Goal: Information Seeking & Learning: Find specific fact

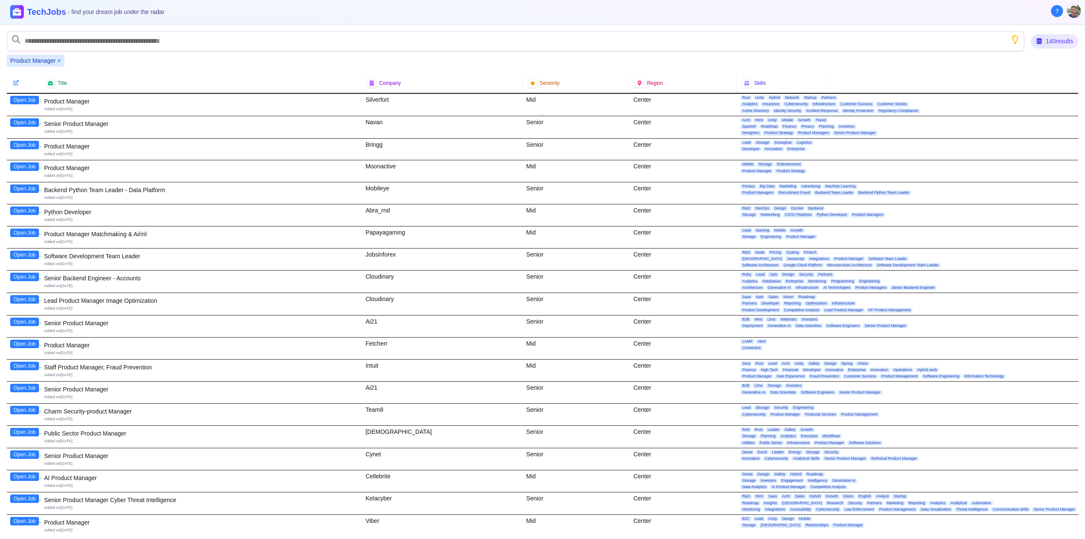
scroll to position [2103, 0]
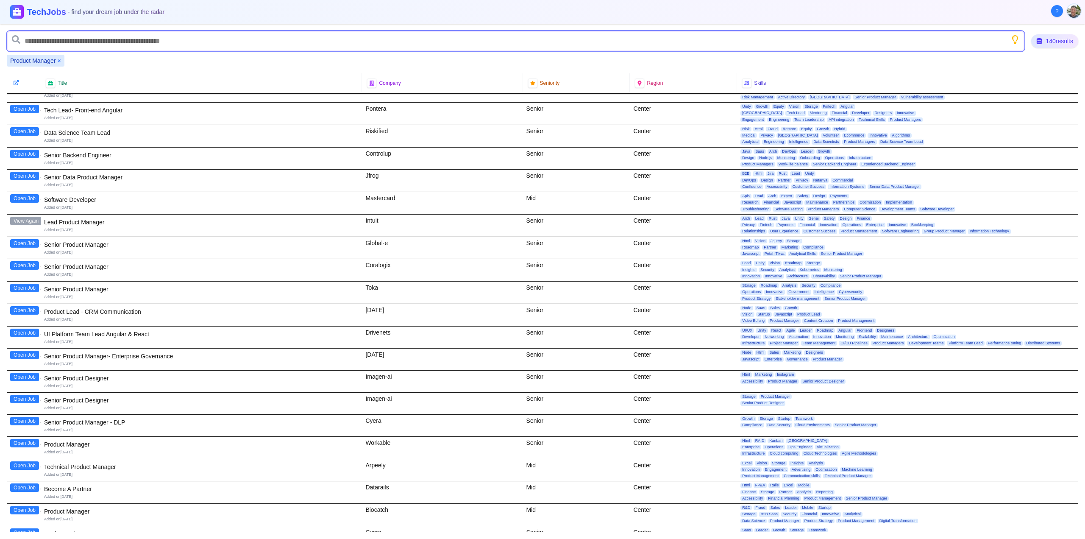
click at [686, 46] on input "text" at bounding box center [516, 41] width 1018 height 20
click at [15, 82] on icon at bounding box center [16, 83] width 6 height 6
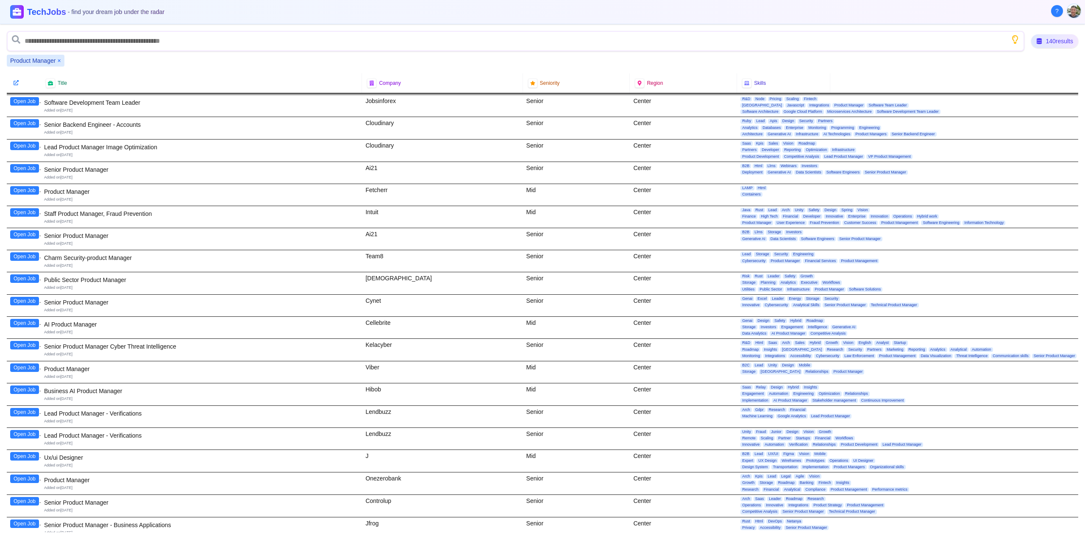
scroll to position [0, 0]
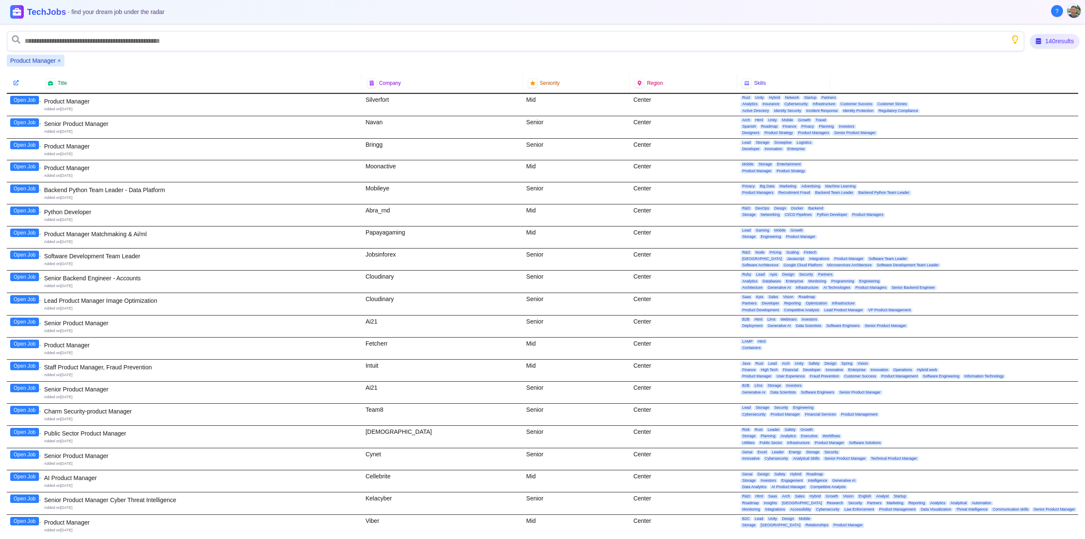
click at [1039, 44] on div "140 results" at bounding box center [1054, 41] width 49 height 14
click at [1014, 42] on icon "Show search tips" at bounding box center [1015, 39] width 11 height 11
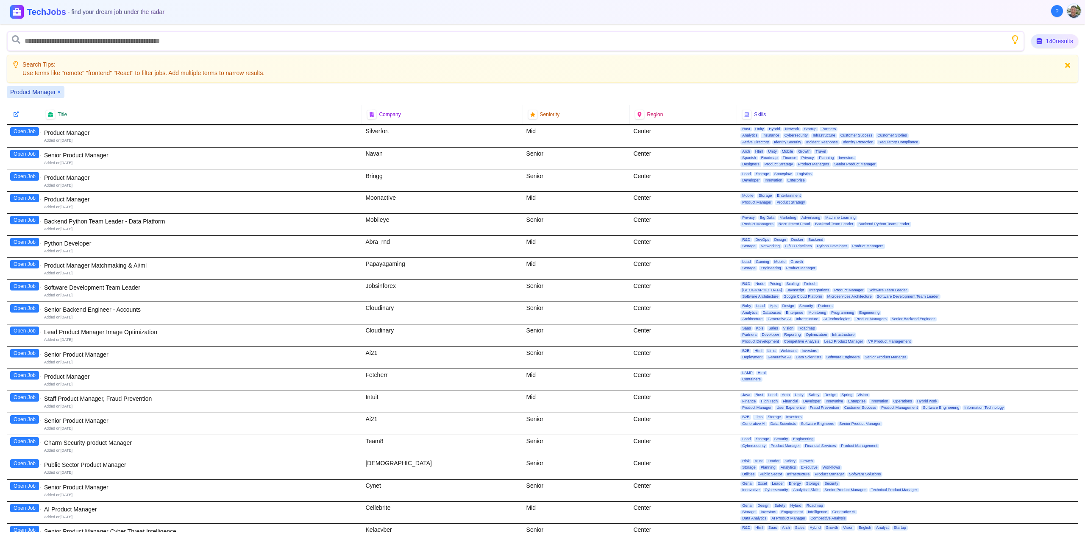
click at [1071, 66] on button at bounding box center [1067, 65] width 11 height 11
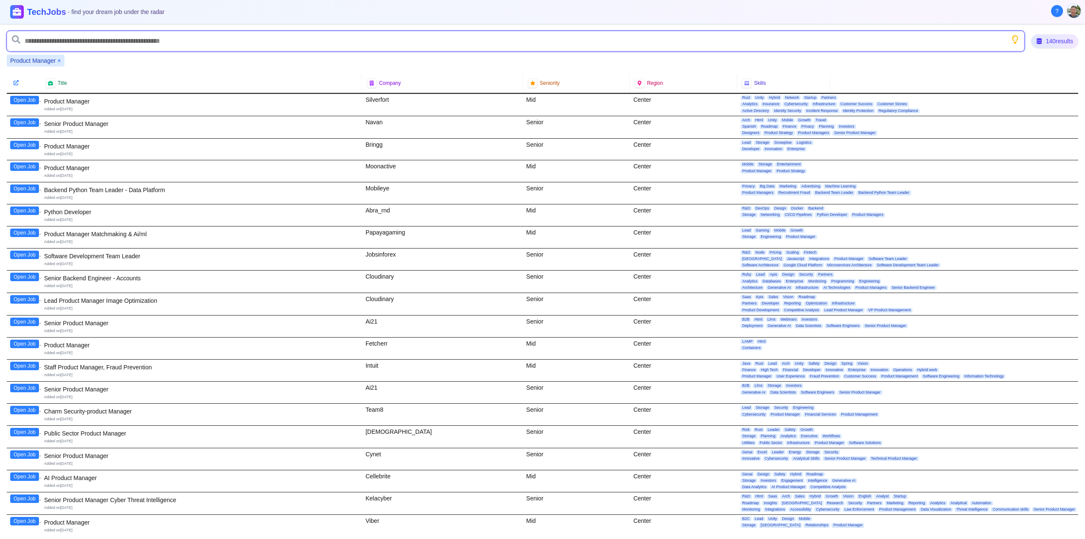
click at [170, 45] on input "text" at bounding box center [516, 41] width 1018 height 20
type input "****"
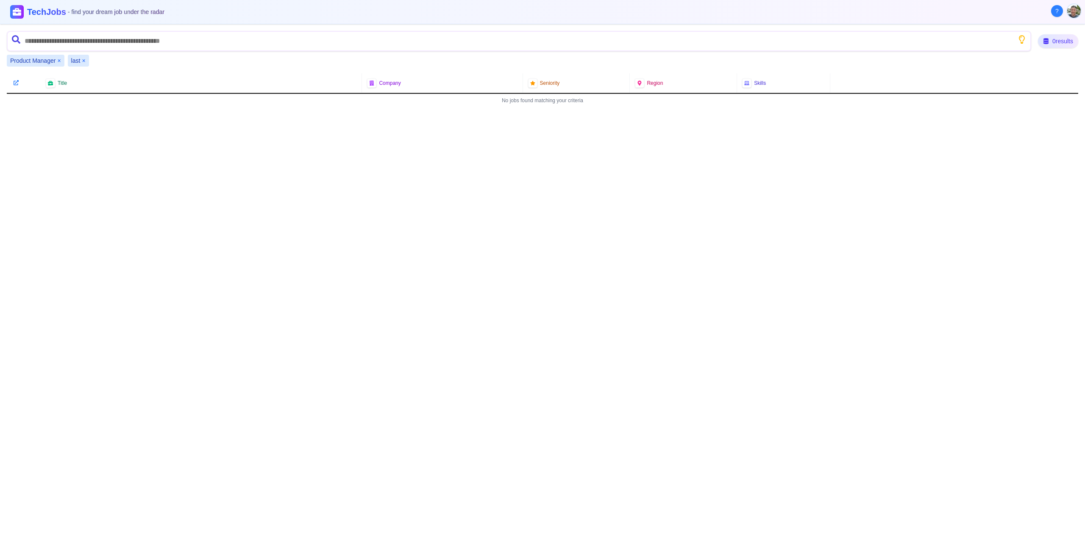
click at [83, 60] on button "×" at bounding box center [83, 60] width 3 height 8
